Goal: Information Seeking & Learning: Learn about a topic

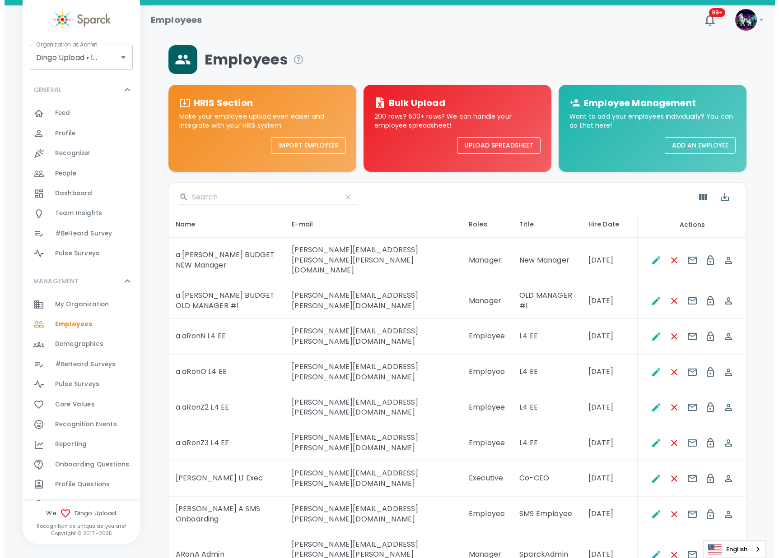
scroll to position [160, 0]
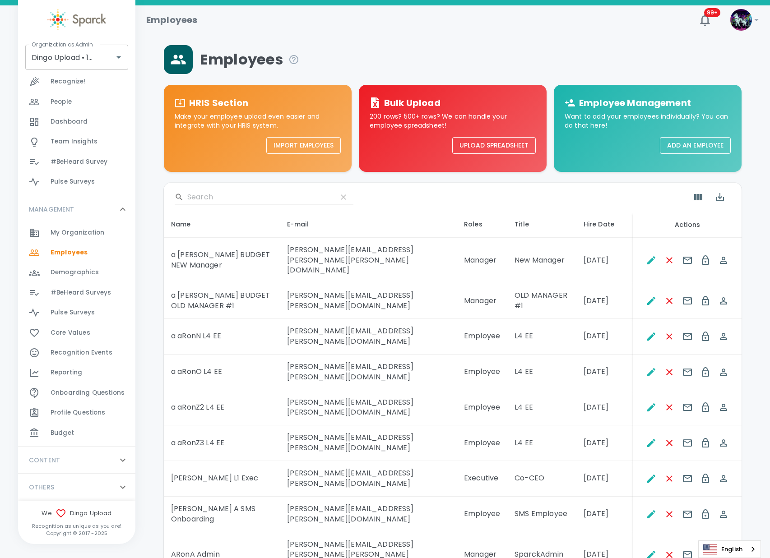
click at [93, 370] on div "Reporting 0" at bounding box center [93, 372] width 85 height 13
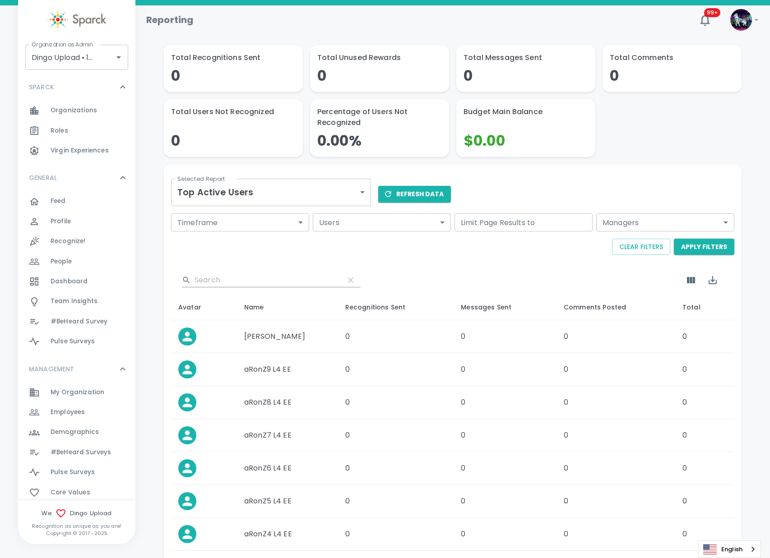
click at [317, 177] on div "Selected Report Top Active Users top-active-users Selected Report" at bounding box center [267, 187] width 207 height 46
click at [308, 195] on body "Skip Navigation Reporting 99+ ! Organization as Admin Dingo Upload • 1520 Organ…" at bounding box center [385, 364] width 770 height 728
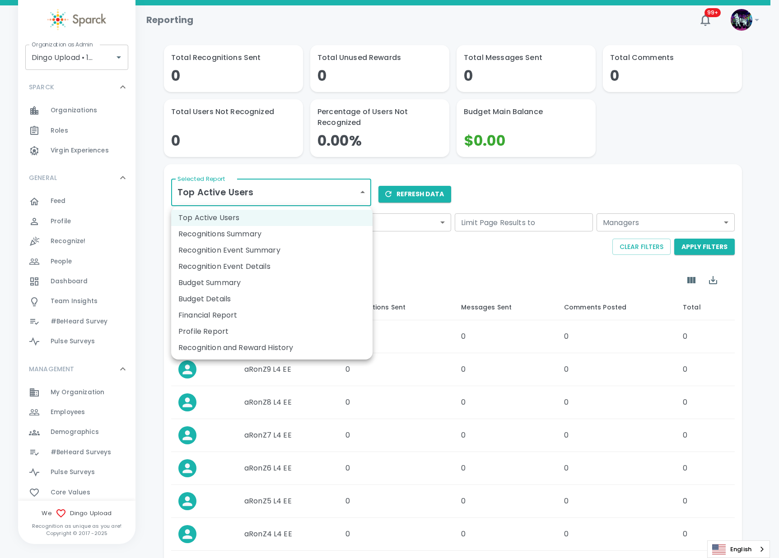
click at [272, 347] on li "Recognition and Reward History" at bounding box center [271, 348] width 201 height 16
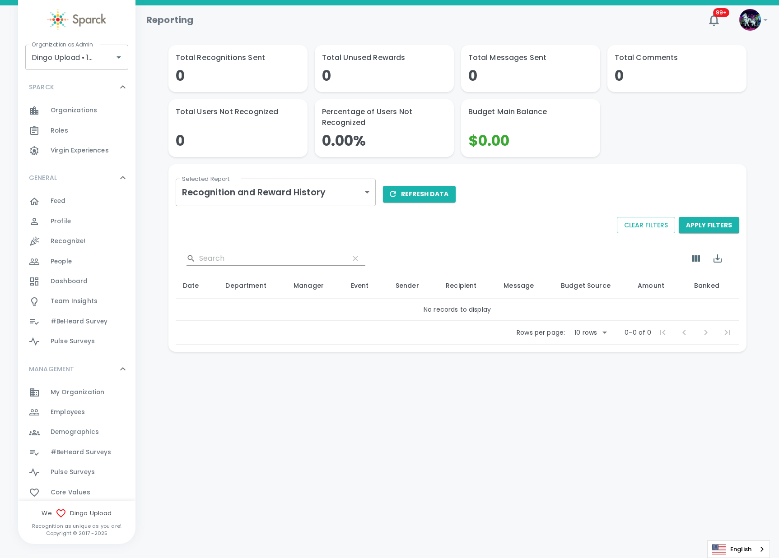
click at [246, 331] on div "Rows per page: 10 rows 10 0-0 of 0 0-0 of 0" at bounding box center [457, 332] width 563 height 23
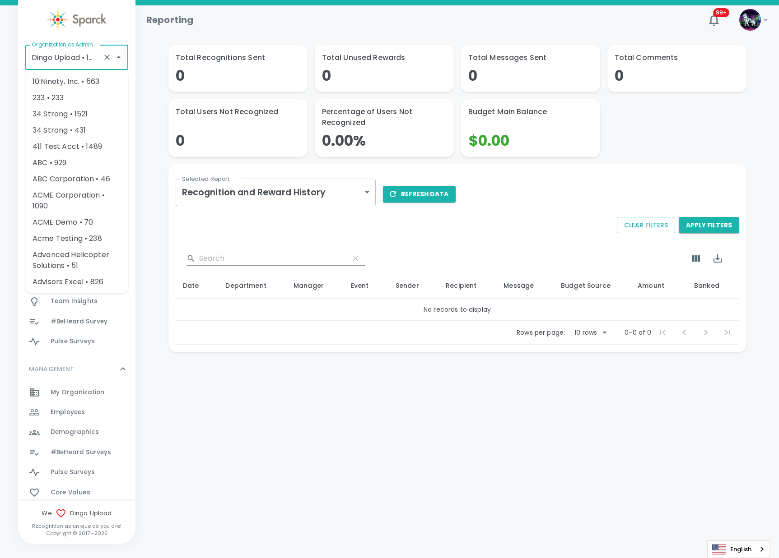
click at [46, 56] on input "Dingo Upload • 1520" at bounding box center [64, 57] width 70 height 17
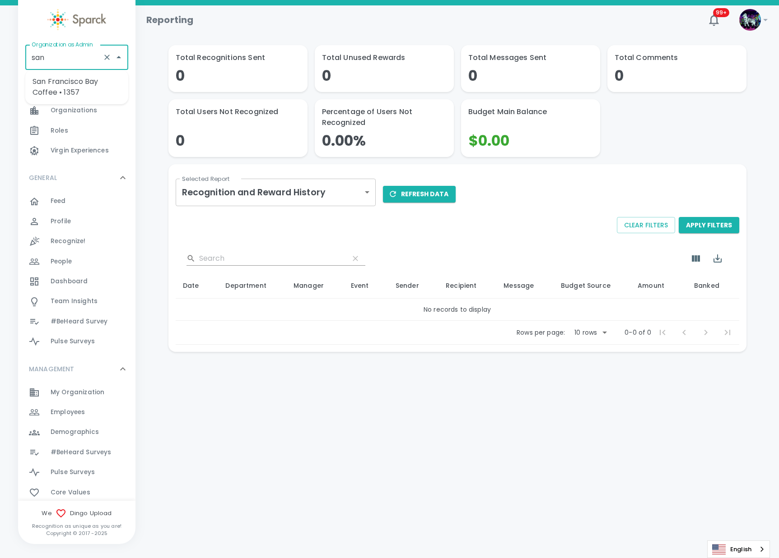
click at [72, 89] on li "San Francisco Bay Coffee • 1357" at bounding box center [76, 87] width 103 height 27
type input "San Francisco Bay Coffee • 1357"
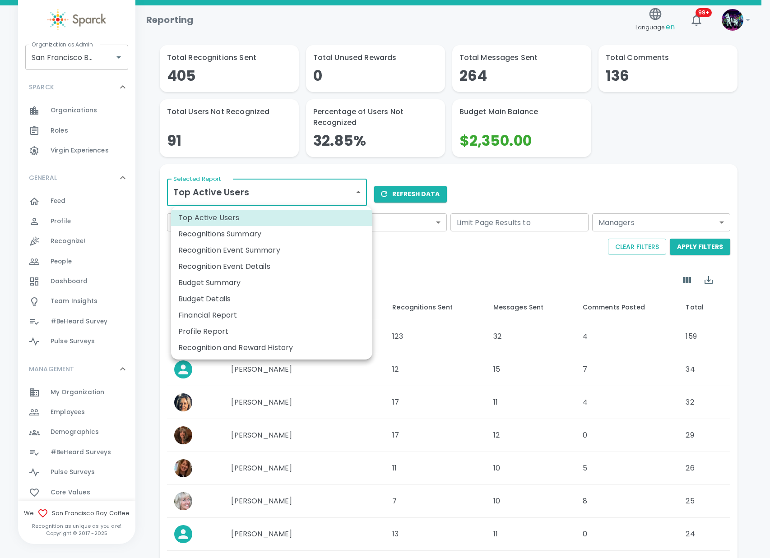
click at [228, 193] on body "Skip Navigation Reporting Language: en 99+ ! Organization as Admin San Francisc…" at bounding box center [385, 364] width 770 height 728
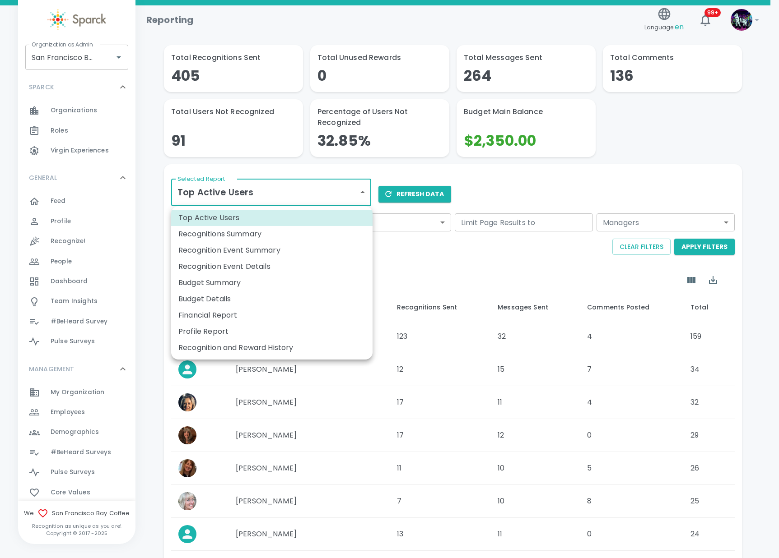
click at [242, 348] on li "Recognition and Reward History" at bounding box center [271, 348] width 201 height 16
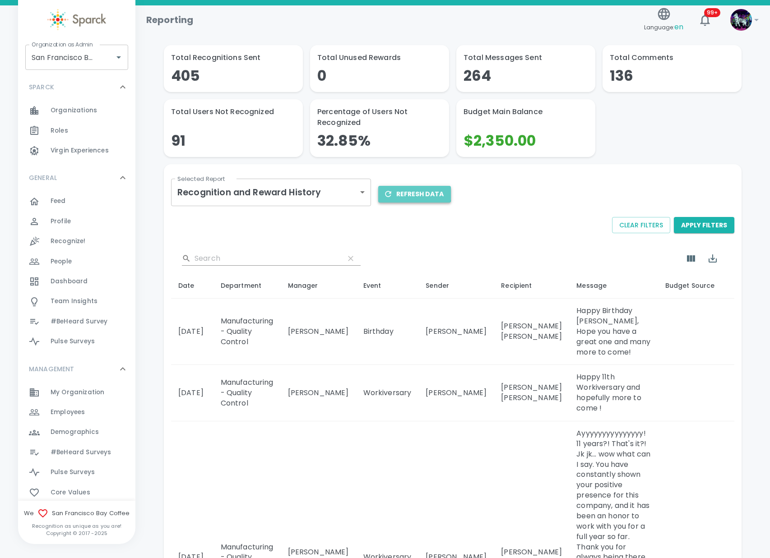
click at [404, 190] on button "Refresh Data" at bounding box center [414, 194] width 73 height 17
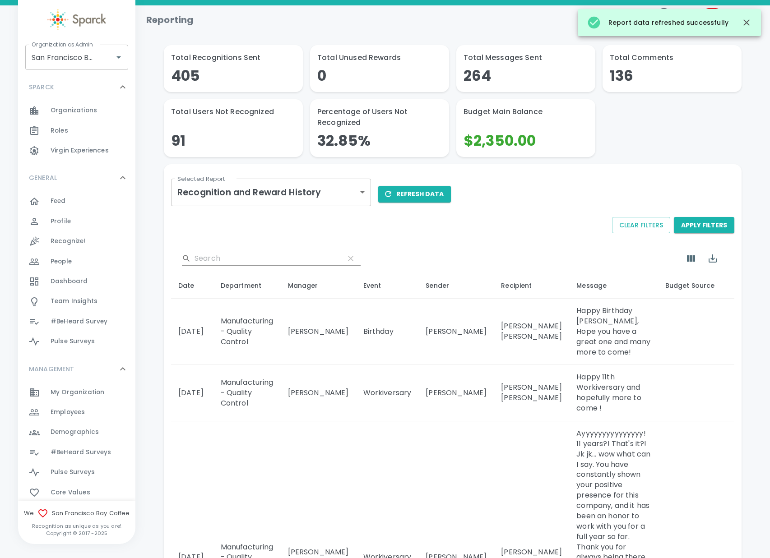
click at [713, 122] on div "Total Recognitions Sent 405 Total Unused Rewards 0 Total Messages Sent 264 Tota…" at bounding box center [449, 97] width 585 height 119
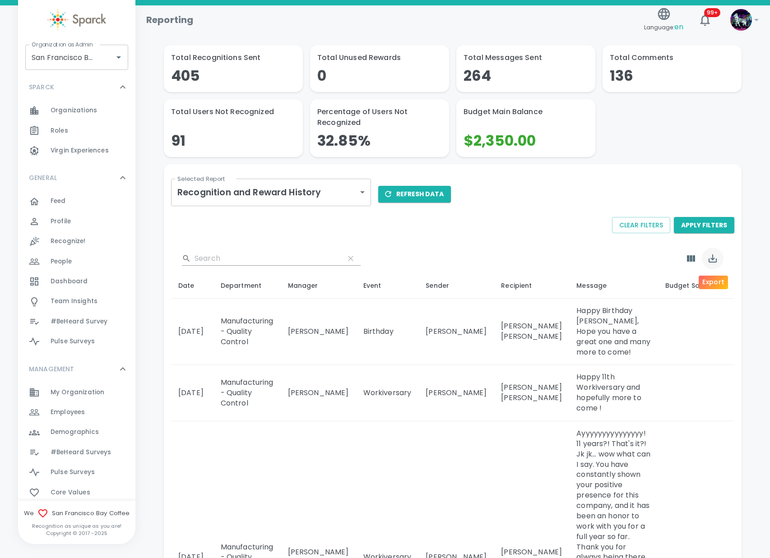
click at [712, 257] on icon "Export" at bounding box center [713, 259] width 8 height 8
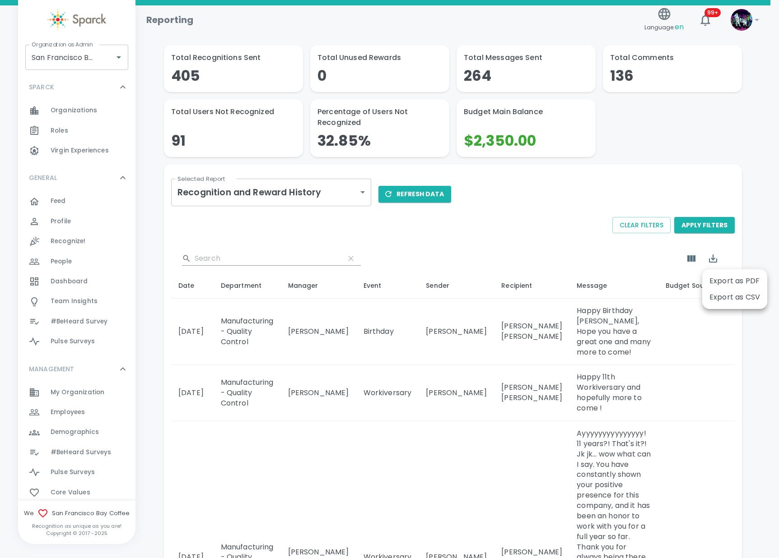
click at [726, 301] on li "Export as CSV" at bounding box center [734, 297] width 65 height 16
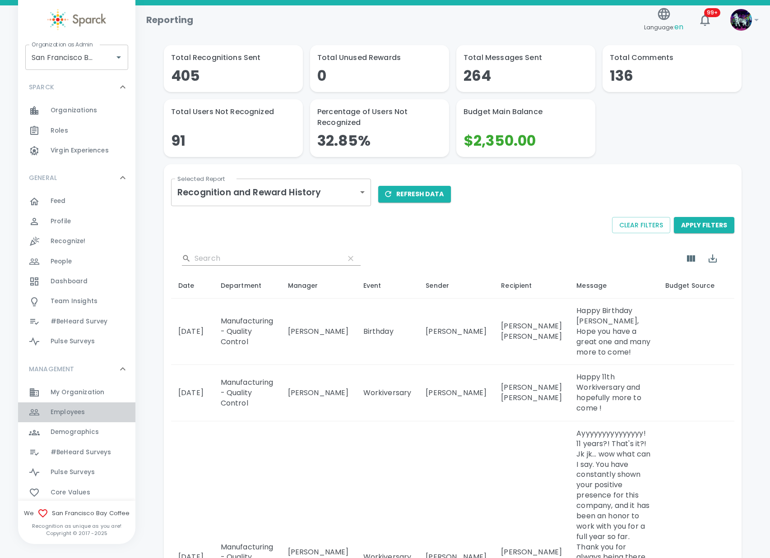
click at [99, 411] on div "Employees 0" at bounding box center [93, 412] width 85 height 13
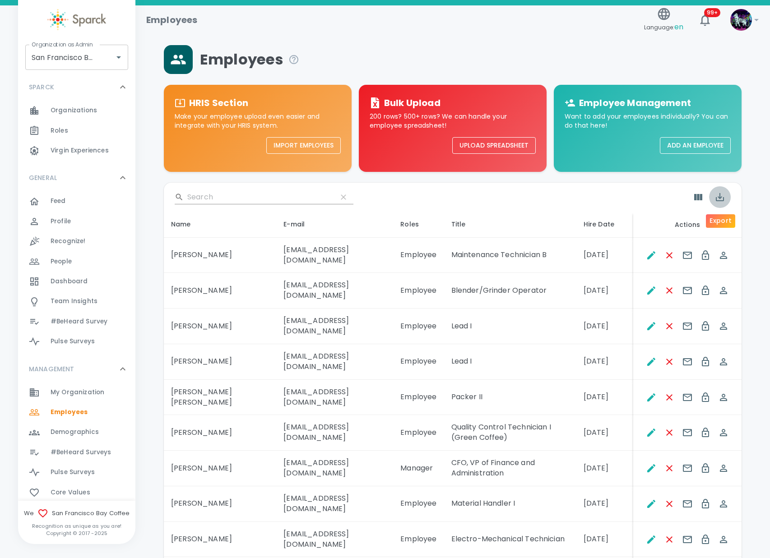
click at [719, 196] on icon "Export" at bounding box center [719, 197] width 11 height 11
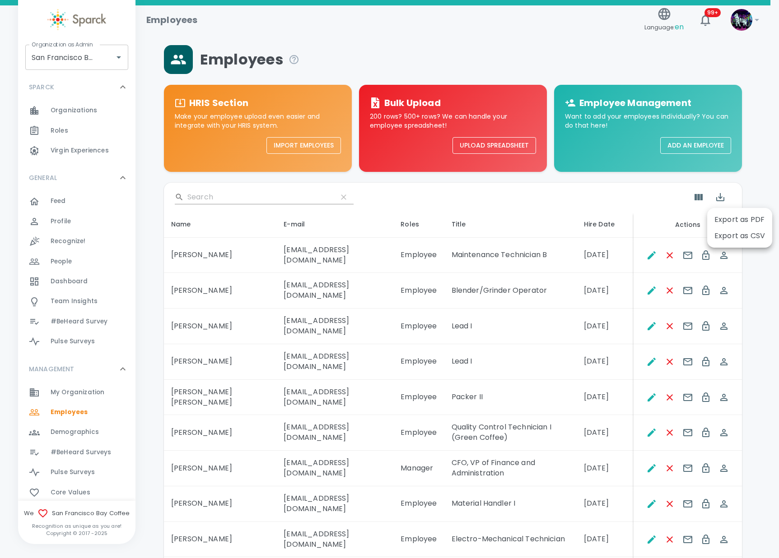
click at [733, 236] on li "Export as CSV" at bounding box center [739, 236] width 65 height 16
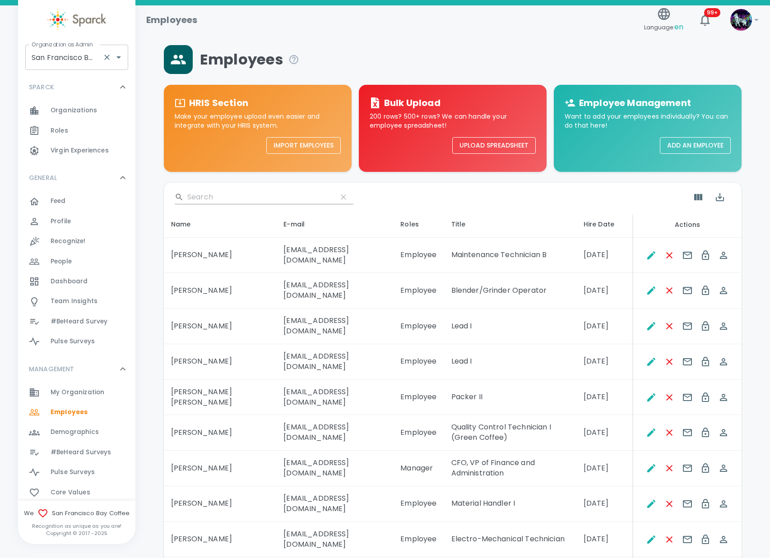
click at [81, 55] on input "San Francisco Bay Coffee • 1357" at bounding box center [64, 57] width 70 height 17
click at [103, 84] on li "[US_STATE] Tech Credit Union • 760" at bounding box center [76, 87] width 103 height 27
type input "[US_STATE] Tech Credit Union • 760"
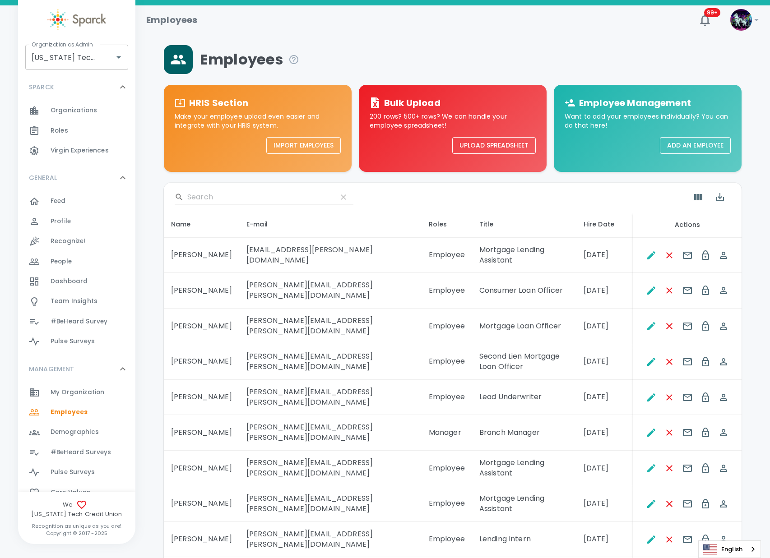
click at [84, 454] on span "#BeHeard Surveys" at bounding box center [81, 452] width 60 height 9
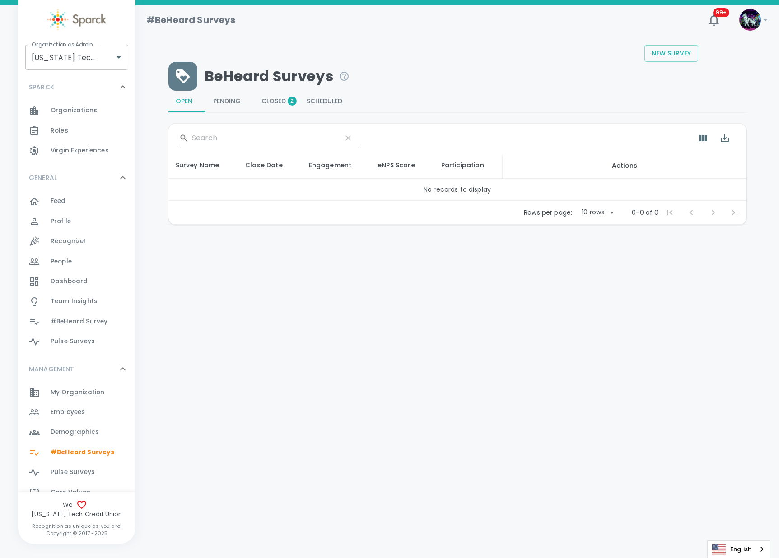
click at [270, 107] on button "Closed 2" at bounding box center [276, 102] width 45 height 22
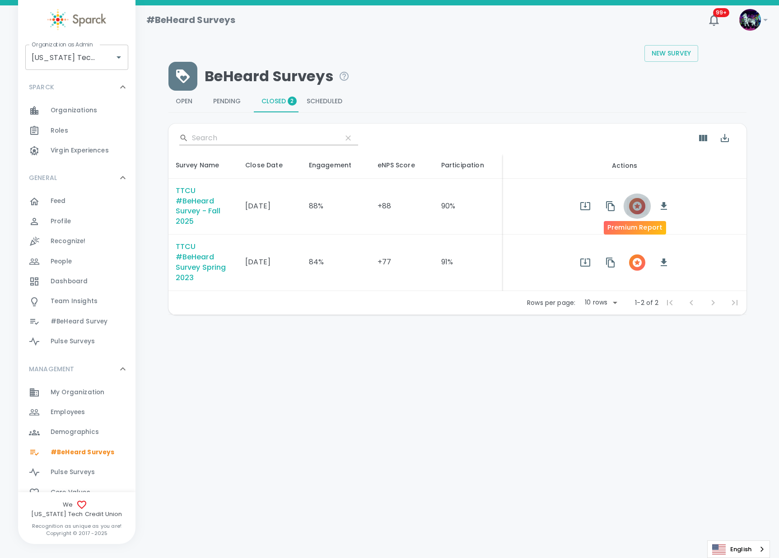
click at [634, 207] on icon "button" at bounding box center [636, 206] width 11 height 11
click at [70, 415] on span "Employees" at bounding box center [68, 412] width 34 height 9
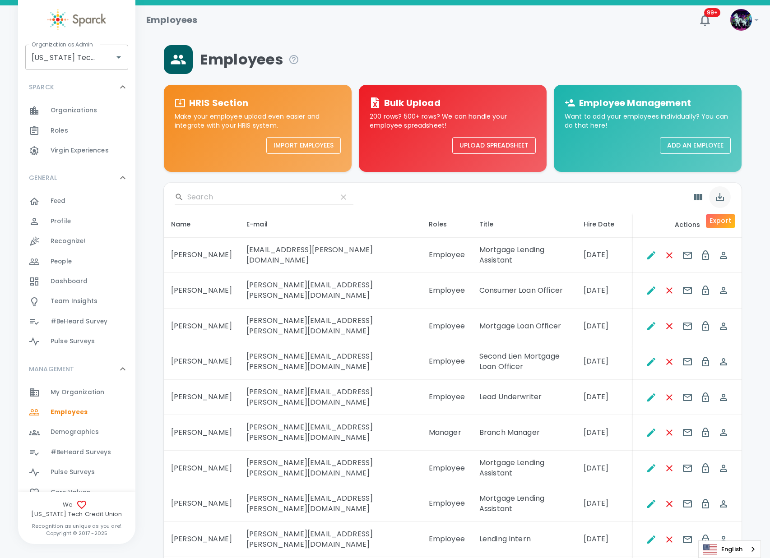
click at [719, 205] on button "Export" at bounding box center [720, 197] width 22 height 22
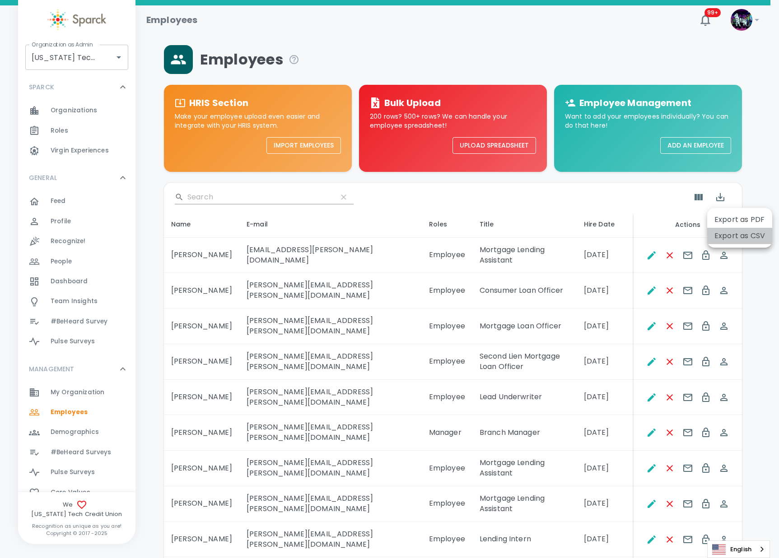
click at [733, 236] on li "Export as CSV" at bounding box center [739, 236] width 65 height 16
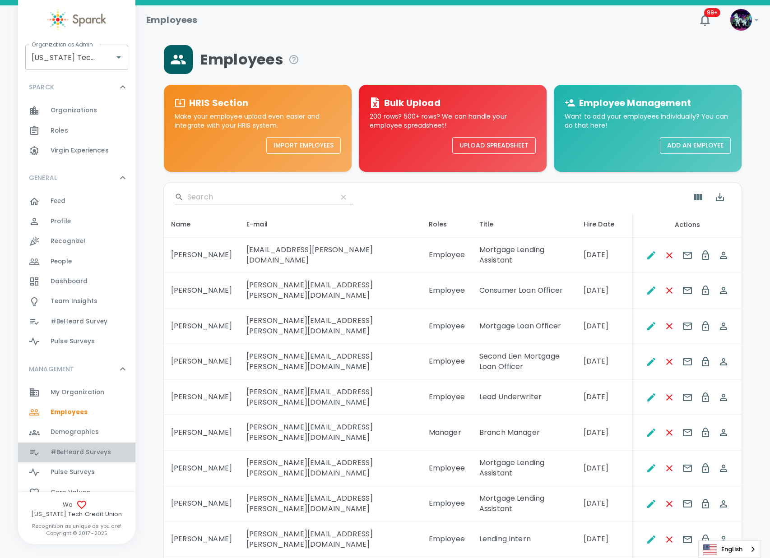
click at [80, 448] on span "#BeHeard Surveys" at bounding box center [81, 452] width 60 height 9
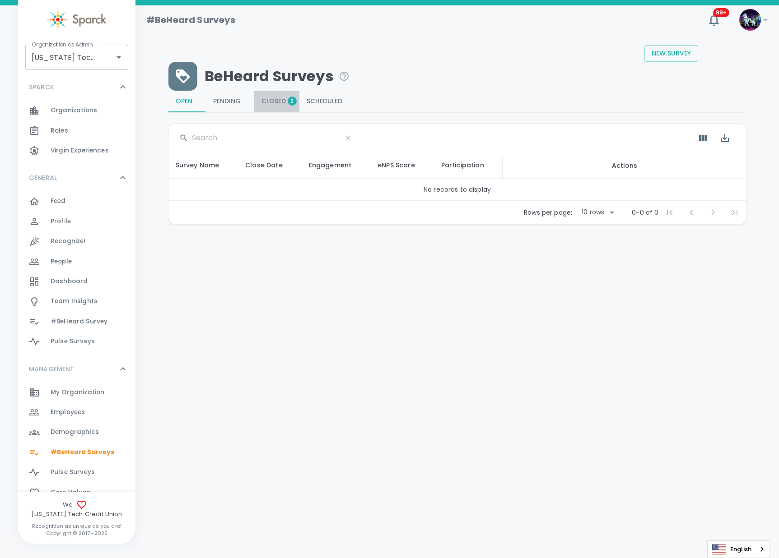
click at [278, 102] on span "Closed 2" at bounding box center [276, 101] width 31 height 8
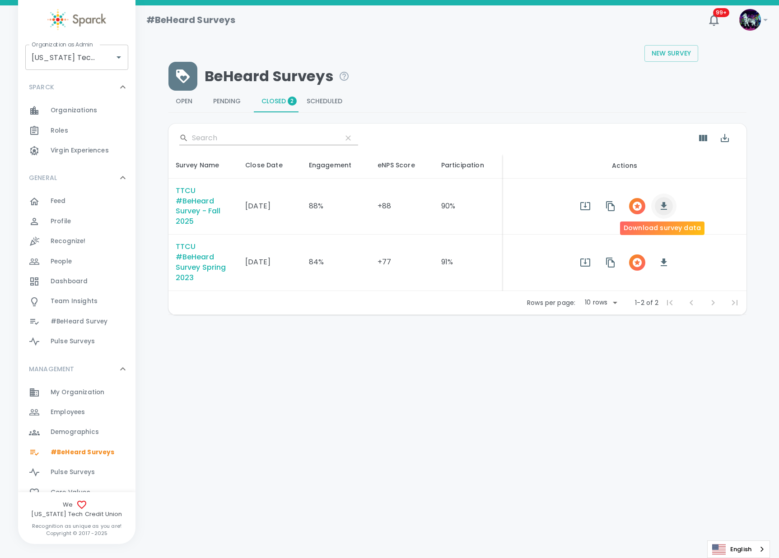
click at [666, 209] on icon "button" at bounding box center [663, 206] width 11 height 11
click at [633, 211] on icon "button" at bounding box center [636, 206] width 11 height 11
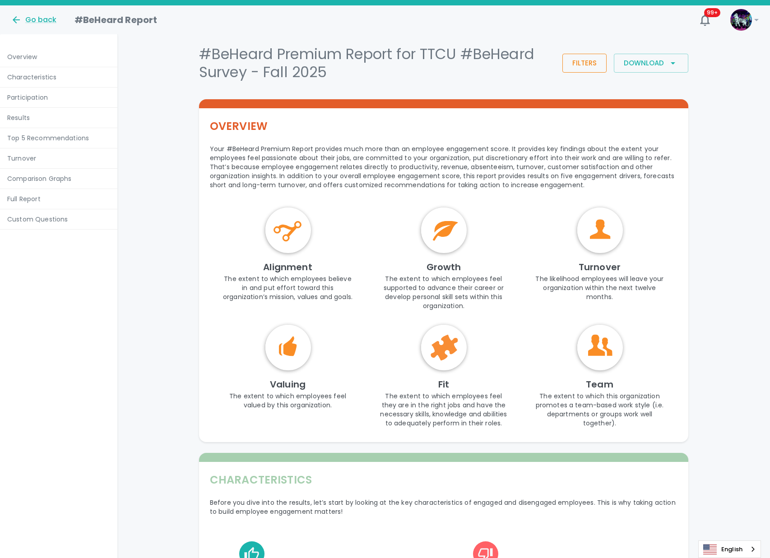
click at [571, 64] on button "Filters" at bounding box center [584, 63] width 44 height 19
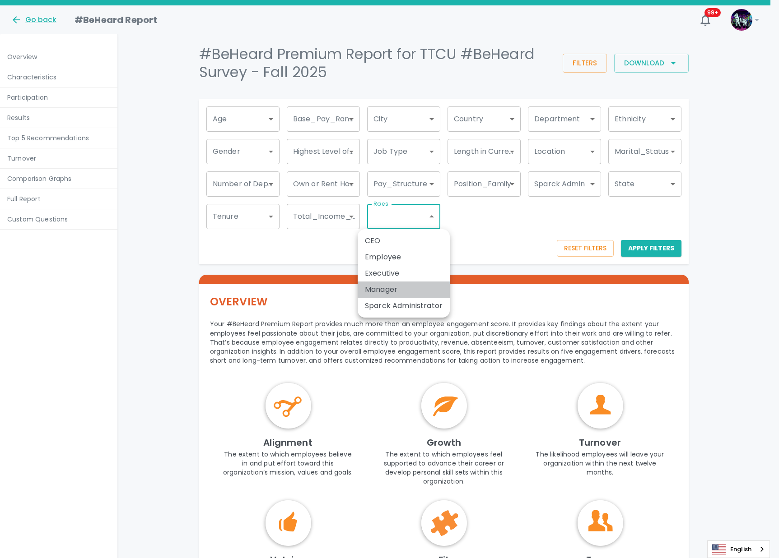
click at [402, 288] on li "Manager" at bounding box center [403, 290] width 92 height 16
type input "1790"
drag, startPoint x: 577, startPoint y: 252, endPoint x: 559, endPoint y: 262, distance: 20.4
click at [577, 253] on div at bounding box center [389, 279] width 779 height 558
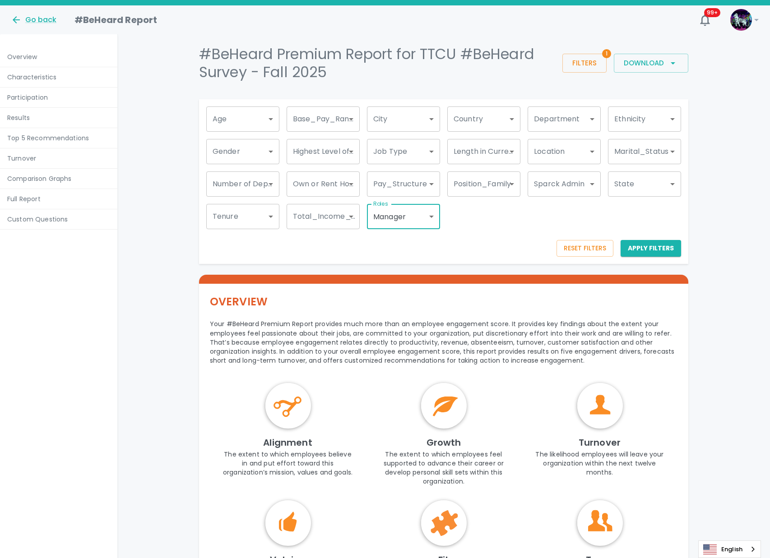
click at [563, 253] on button "Reset Filters" at bounding box center [584, 248] width 57 height 17
click at [45, 19] on div "Go back" at bounding box center [34, 19] width 46 height 11
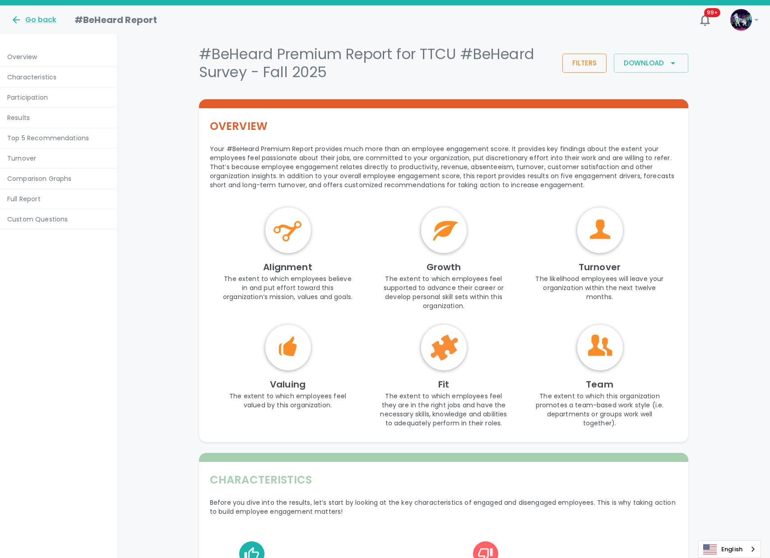
click at [593, 58] on button "Filters" at bounding box center [584, 63] width 44 height 19
